Goal: Task Accomplishment & Management: Manage account settings

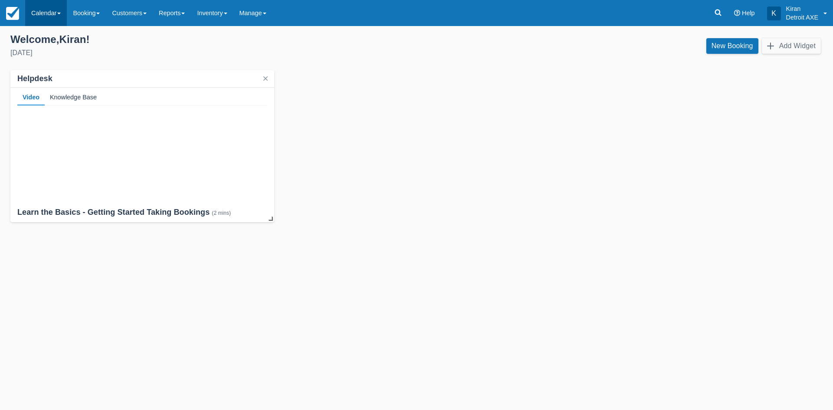
click at [49, 17] on link "Calendar" at bounding box center [46, 13] width 42 height 26
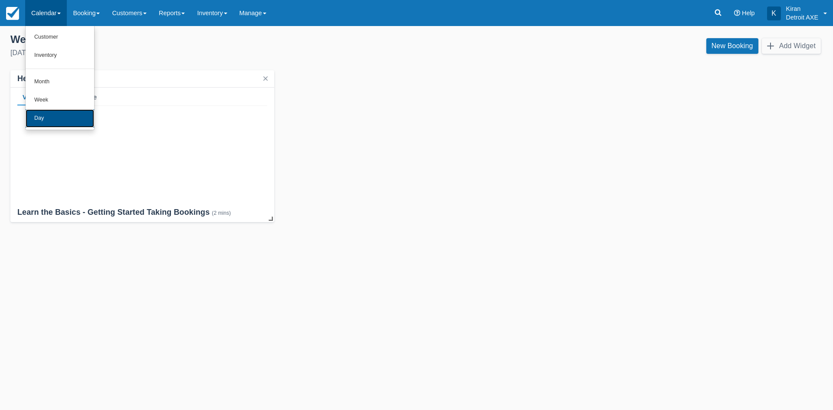
drag, startPoint x: 58, startPoint y: 118, endPoint x: 181, endPoint y: 46, distance: 141.8
click at [58, 118] on link "Day" at bounding box center [60, 118] width 69 height 18
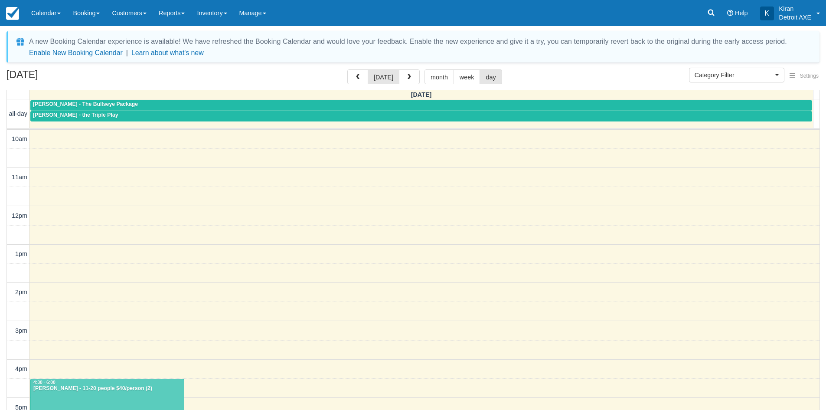
select select
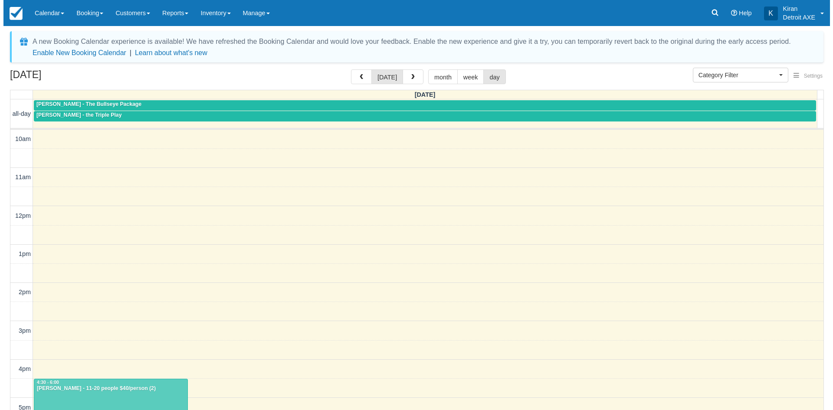
scroll to position [193, 0]
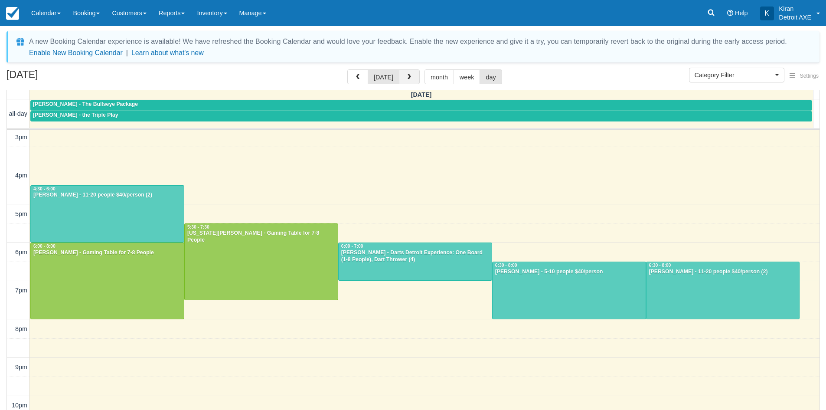
click at [411, 75] on button "button" at bounding box center [409, 76] width 21 height 15
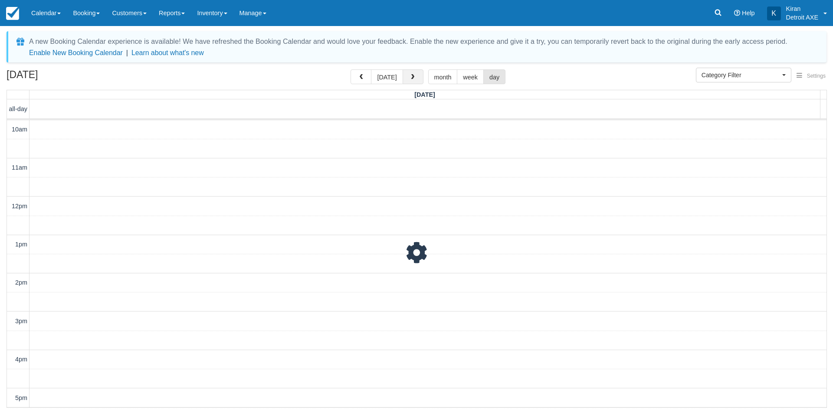
scroll to position [230, 0]
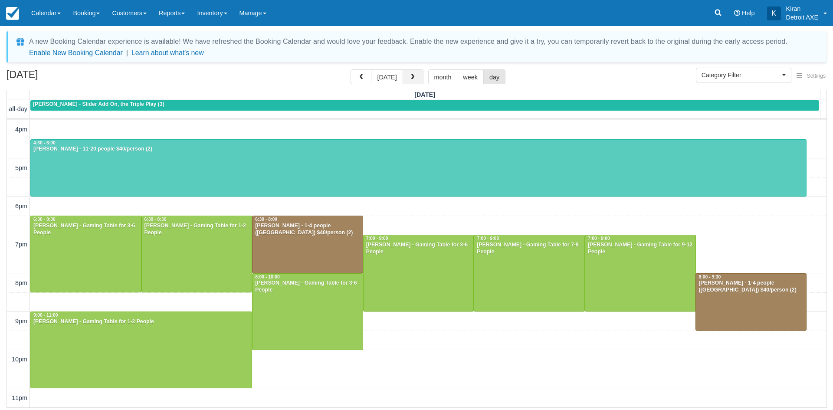
click at [411, 75] on span "button" at bounding box center [412, 77] width 6 height 6
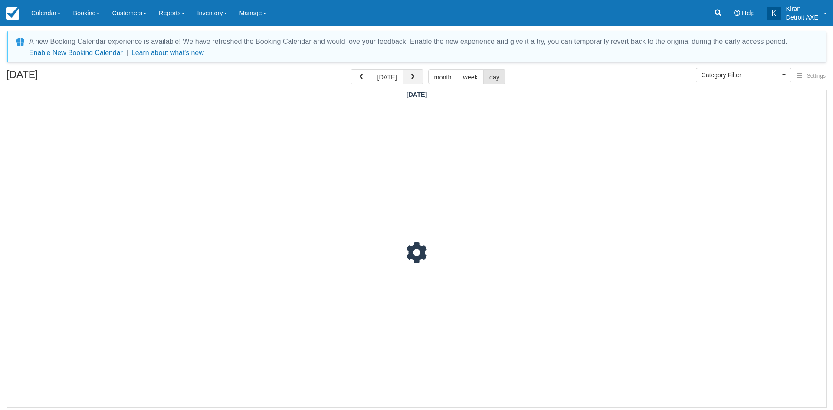
click at [411, 75] on span "button" at bounding box center [412, 77] width 6 height 6
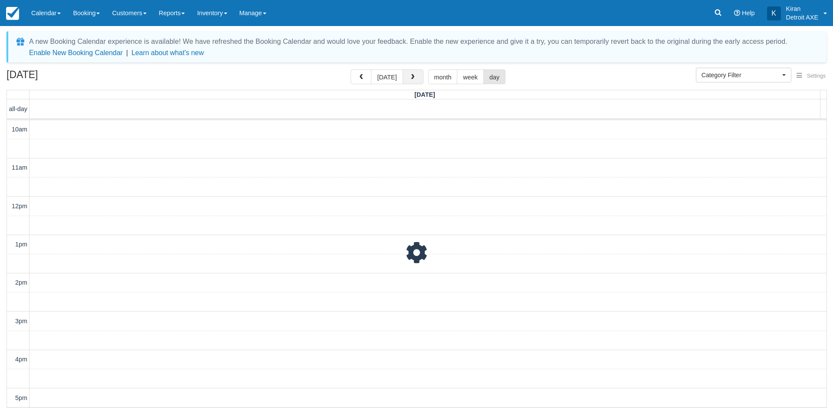
scroll to position [230, 0]
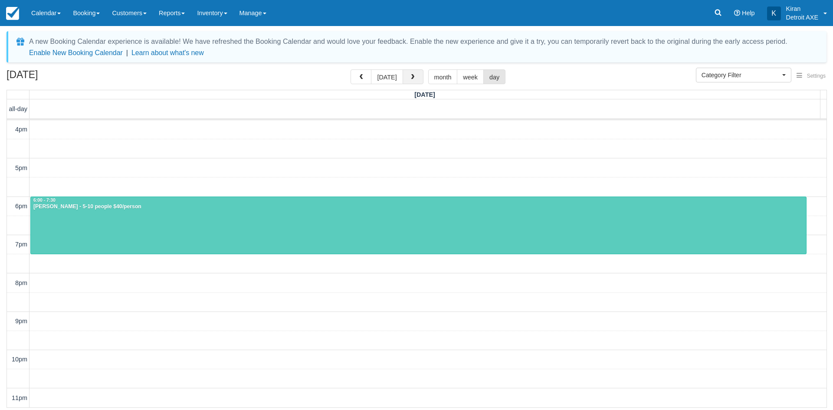
click at [411, 75] on span "button" at bounding box center [412, 77] width 6 height 6
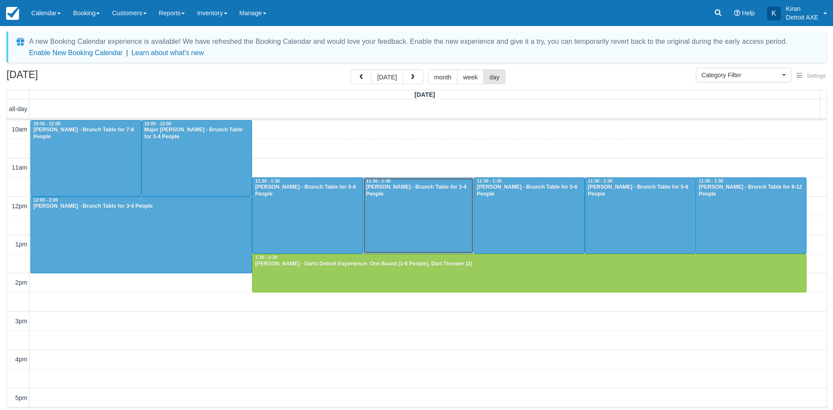
click at [406, 199] on div at bounding box center [418, 216] width 110 height 76
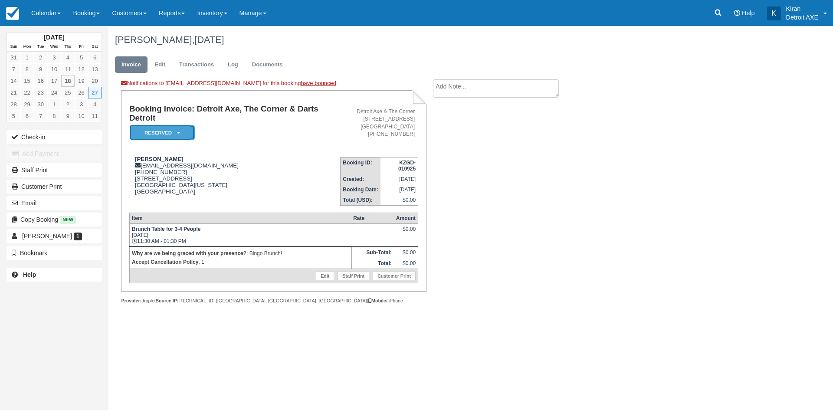
click at [180, 125] on em "Reserved" at bounding box center [162, 132] width 65 height 15
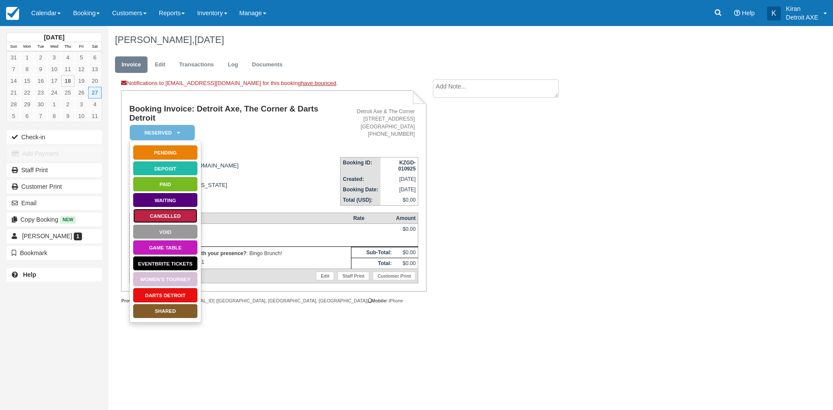
click at [173, 215] on link "Cancelled" at bounding box center [165, 215] width 65 height 15
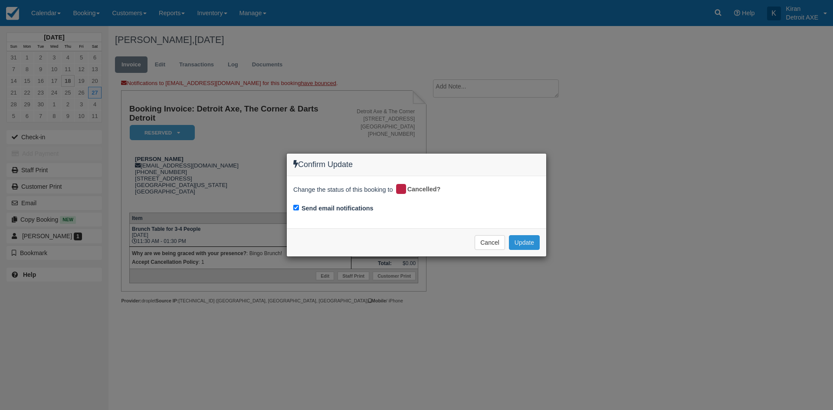
click at [531, 244] on button "Update" at bounding box center [524, 242] width 31 height 15
